Goal: Book appointment/travel/reservation

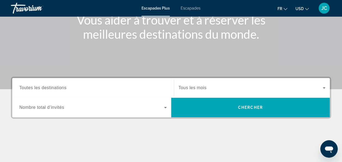
scroll to position [81, 0]
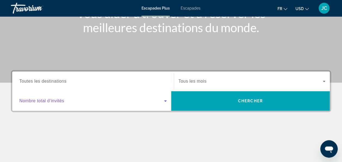
click at [166, 100] on icon "Widget de recherche" at bounding box center [165, 100] width 7 height 7
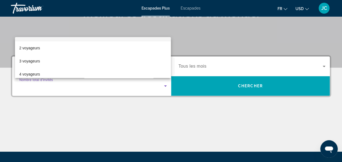
scroll to position [22, 0]
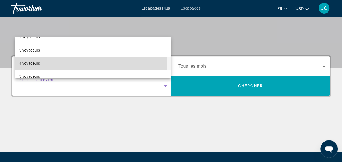
click at [44, 61] on mat-option "4 voyageurs" at bounding box center [93, 63] width 156 height 13
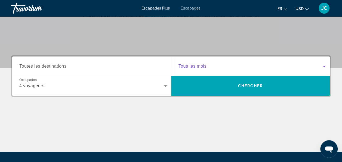
click at [323, 65] on icon "Widget de recherche" at bounding box center [324, 66] width 7 height 7
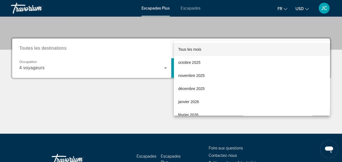
scroll to position [133, 0]
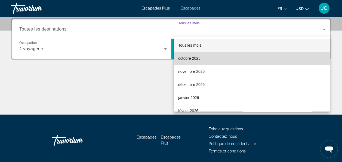
click at [252, 56] on mat-option "octobre 2025" at bounding box center [252, 58] width 156 height 13
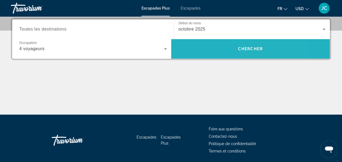
click at [252, 45] on span "Rechercher" at bounding box center [250, 48] width 159 height 13
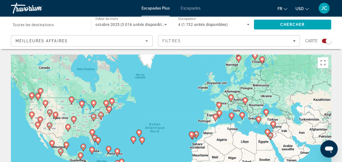
click at [35, 28] on div "Widget de recherche" at bounding box center [48, 25] width 71 height 16
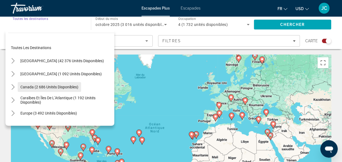
scroll to position [40, 0]
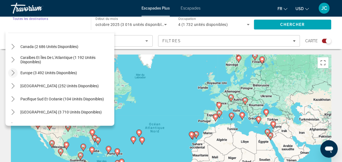
click at [14, 73] on icon "Toggle Europe (3 492 unités disponibles) sous-menu" at bounding box center [12, 72] width 5 height 5
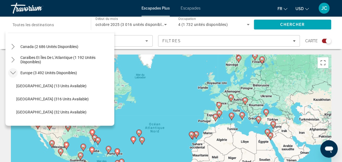
scroll to position [68, 0]
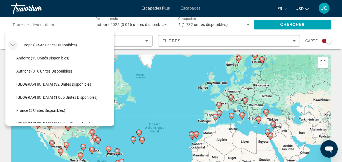
click at [150, 29] on div "octobre 2025 (3 016 unités disponibles)" at bounding box center [130, 24] width 71 height 15
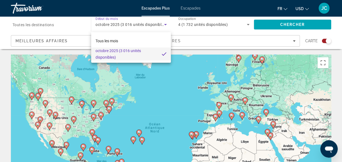
click at [51, 24] on div at bounding box center [171, 81] width 342 height 162
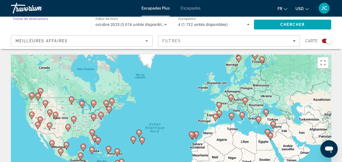
click at [65, 26] on input "Destination Toutes les destinations" at bounding box center [48, 24] width 71 height 7
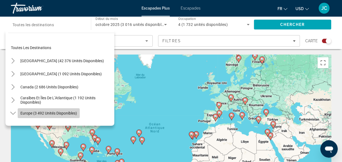
click at [26, 111] on span "Europe (3 492 unités disponibles)" at bounding box center [48, 113] width 57 height 4
type input "**********"
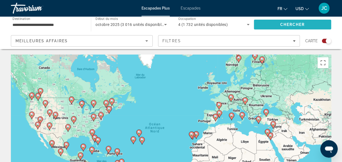
click at [288, 23] on span "Chercher" at bounding box center [292, 24] width 25 height 4
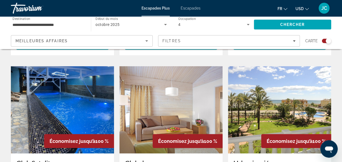
scroll to position [576, 0]
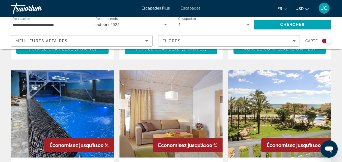
click at [276, 87] on img "Contenu principal" at bounding box center [279, 113] width 103 height 87
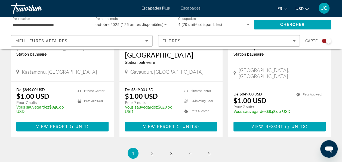
scroll to position [896, 0]
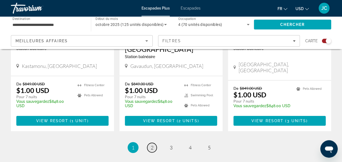
click at [153, 144] on span "2" at bounding box center [152, 147] width 3 height 6
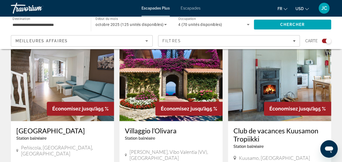
scroll to position [200, 0]
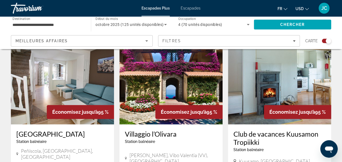
click at [170, 85] on img "Contenu principal" at bounding box center [170, 80] width 103 height 87
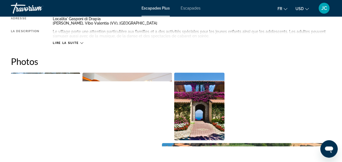
scroll to position [264, 0]
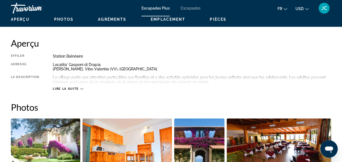
click at [81, 87] on icon "Contenu principal" at bounding box center [81, 88] width 3 height 3
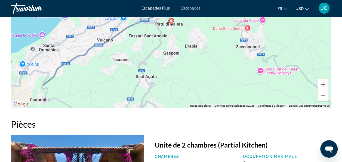
scroll to position [990, 0]
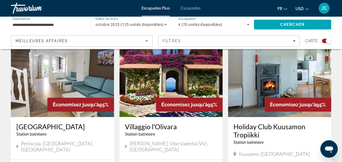
scroll to position [207, 0]
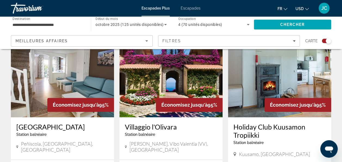
click at [73, 76] on img "Contenu principal" at bounding box center [62, 73] width 103 height 87
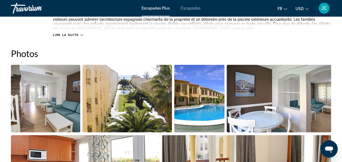
scroll to position [312, 0]
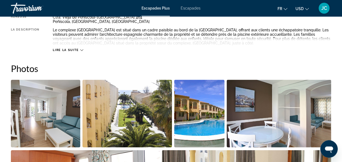
click at [164, 44] on div "Lire la suite" at bounding box center [192, 44] width 278 height 15
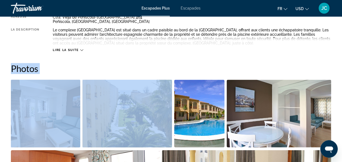
drag, startPoint x: 164, startPoint y: 44, endPoint x: 161, endPoint y: 96, distance: 52.0
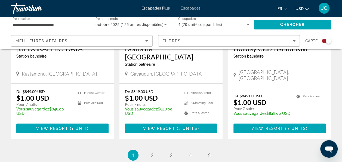
scroll to position [920, 0]
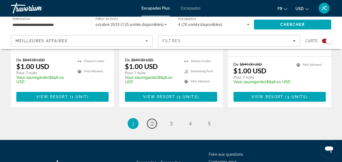
click at [152, 120] on span "2" at bounding box center [152, 123] width 3 height 6
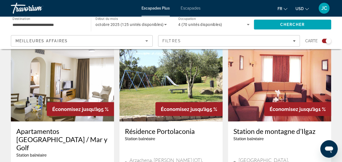
scroll to position [402, 0]
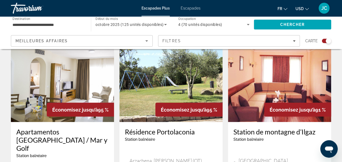
click at [83, 86] on img "Contenu principal" at bounding box center [62, 78] width 103 height 87
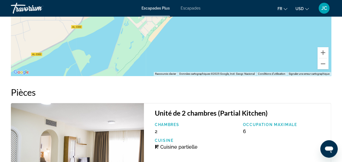
scroll to position [992, 0]
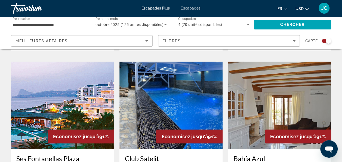
scroll to position [775, 0]
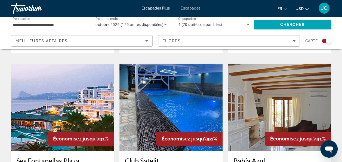
click at [250, 76] on img "Contenu principal" at bounding box center [279, 107] width 103 height 87
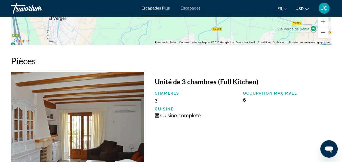
scroll to position [994, 0]
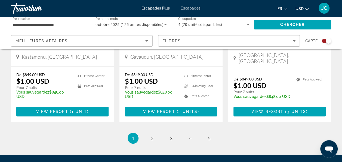
scroll to position [920, 0]
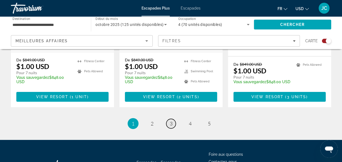
click at [170, 120] on span "3" at bounding box center [171, 123] width 3 height 6
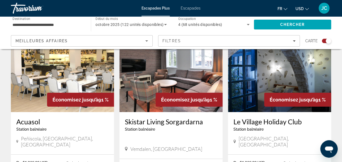
scroll to position [798, 0]
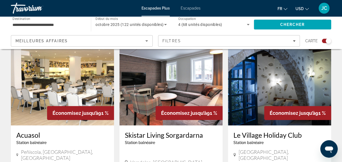
click at [272, 80] on img "Contenu principal" at bounding box center [279, 81] width 103 height 87
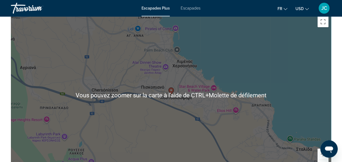
scroll to position [856, 0]
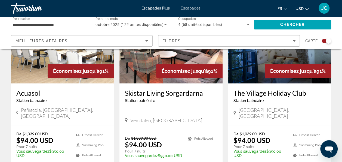
scroll to position [920, 0]
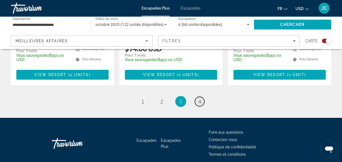
click at [199, 97] on link "page 4" at bounding box center [200, 102] width 10 height 10
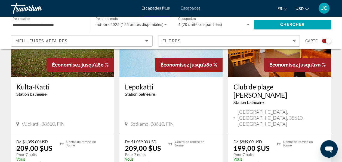
scroll to position [885, 0]
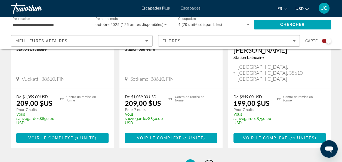
click at [209, 160] on link "page 5" at bounding box center [209, 165] width 10 height 10
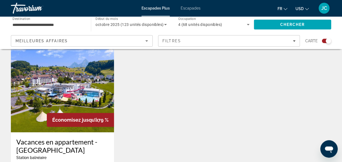
scroll to position [216, 0]
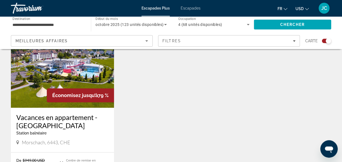
click at [63, 75] on img "Contenu principal" at bounding box center [62, 63] width 103 height 87
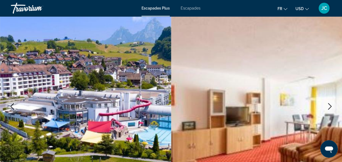
scroll to position [39, 0]
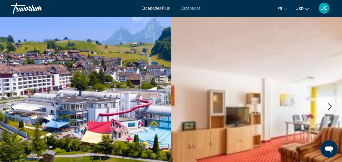
click at [186, 10] on span "Escapades" at bounding box center [191, 8] width 20 height 4
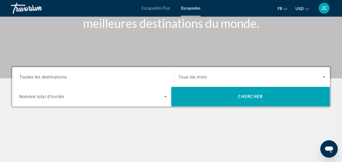
scroll to position [101, 0]
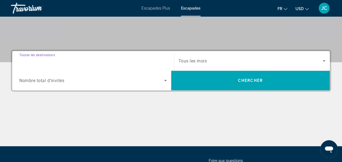
click at [75, 59] on input "Destination Toutes les destinations" at bounding box center [92, 61] width 147 height 7
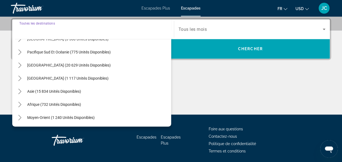
scroll to position [88, 0]
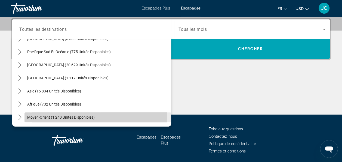
click at [30, 115] on span "Moyen-Orient (1 240 unités disponibles)" at bounding box center [60, 117] width 67 height 4
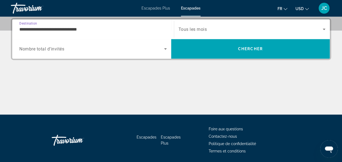
click at [75, 50] on span "Widget de recherche" at bounding box center [91, 48] width 145 height 7
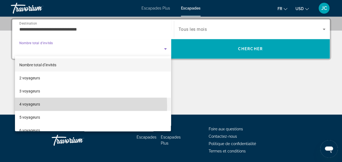
click at [31, 106] on font "4 voyageurs" at bounding box center [29, 104] width 21 height 4
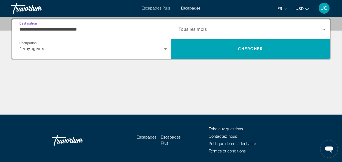
click at [81, 30] on input "**********" at bounding box center [92, 29] width 147 height 7
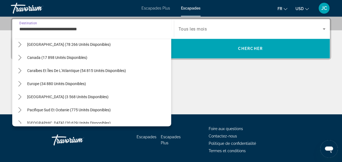
scroll to position [28, 0]
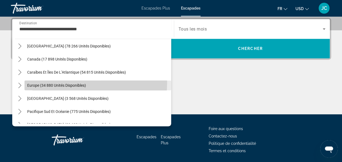
click at [30, 82] on span "Sélectionnez la destination : Europe (34 880 unités disponibles)" at bounding box center [97, 85] width 147 height 13
type input "**********"
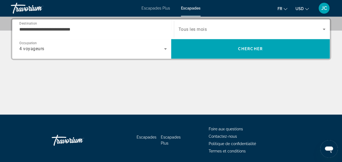
click at [252, 32] on div "Widget de recherche" at bounding box center [251, 28] width 147 height 15
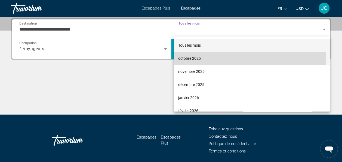
click at [197, 57] on font "octobre 2025" at bounding box center [189, 58] width 23 height 4
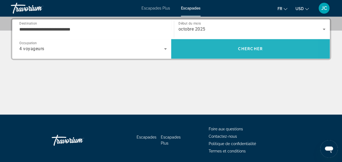
click at [221, 45] on span "Rechercher" at bounding box center [250, 48] width 159 height 13
